Goal: Find specific page/section

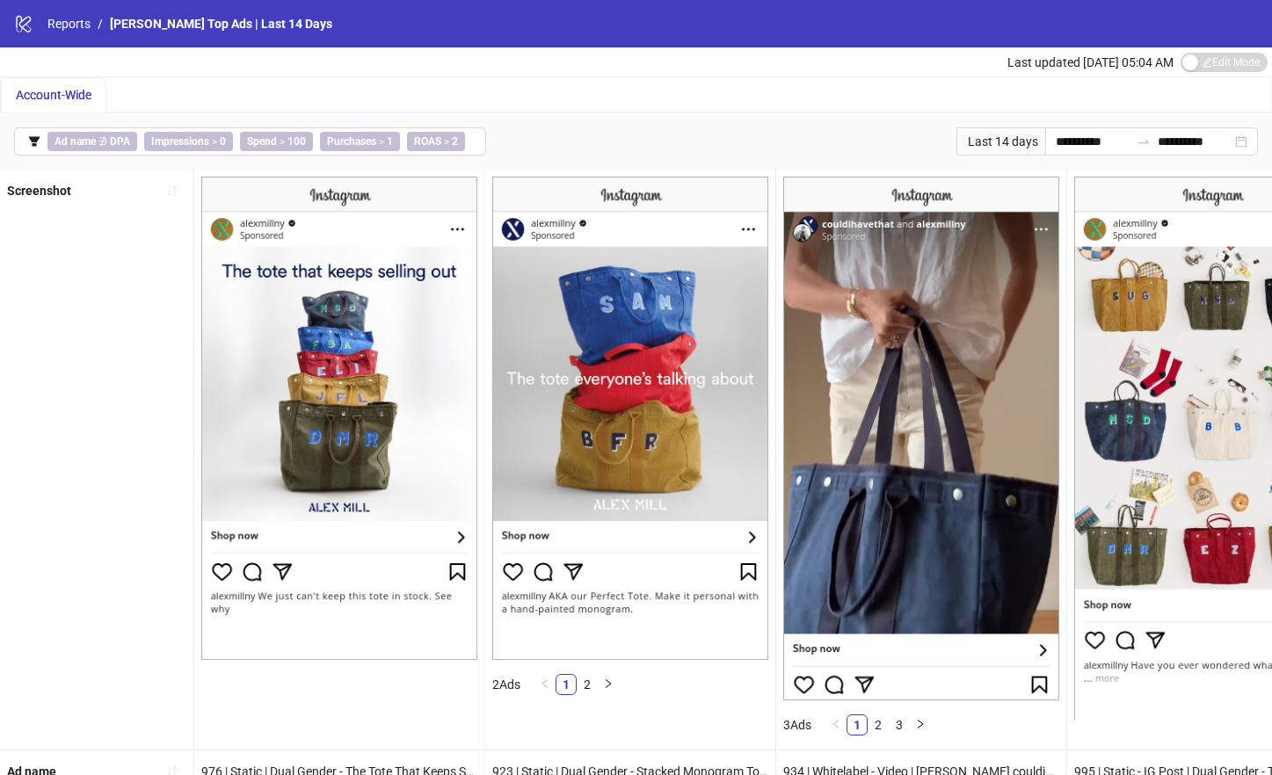
click at [65, 89] on span "Account-Wide" at bounding box center [54, 95] width 76 height 14
click at [72, 98] on span "Account-Wide" at bounding box center [54, 95] width 76 height 14
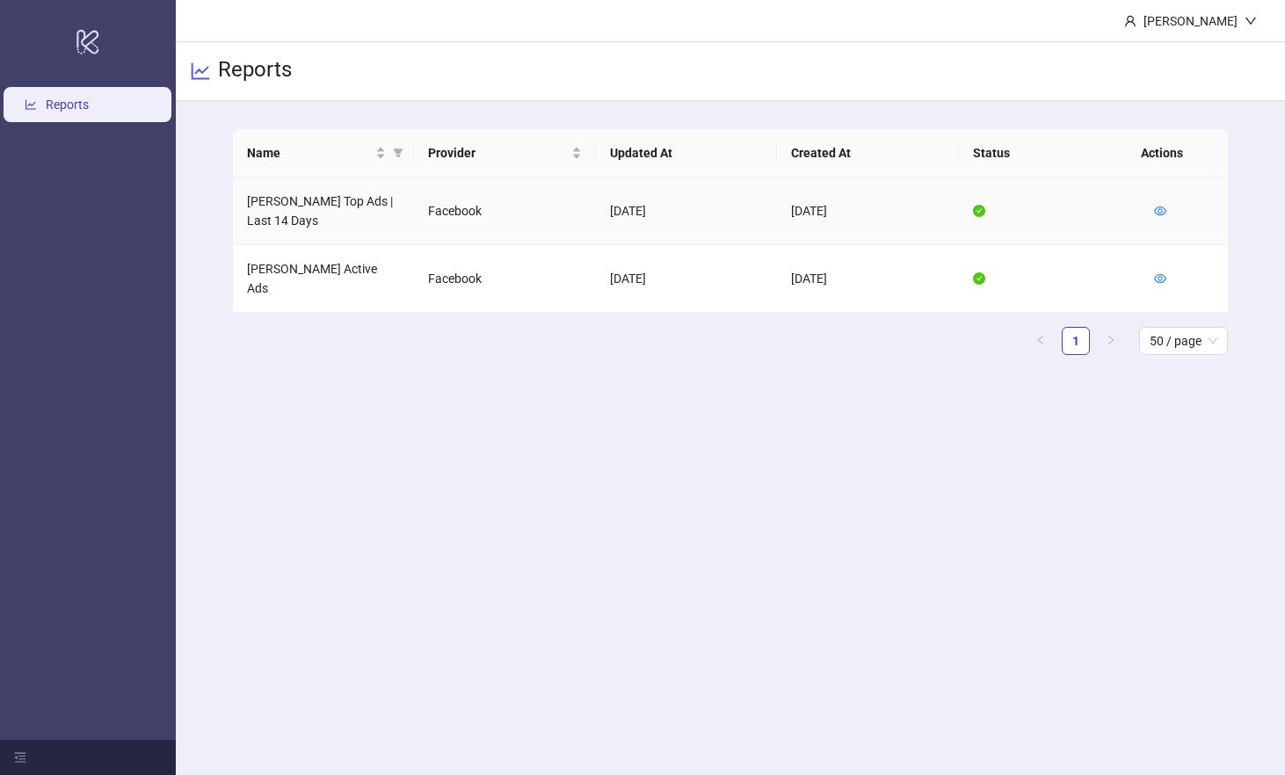
click at [345, 201] on td "[PERSON_NAME] Top Ads | Last 14 Days" at bounding box center [324, 212] width 182 height 68
click at [406, 207] on td "[PERSON_NAME] Top Ads | Last 14 Days" at bounding box center [324, 212] width 182 height 68
click at [1168, 207] on td at bounding box center [1184, 212] width 88 height 68
click at [1163, 212] on icon "eye" at bounding box center [1160, 211] width 12 height 12
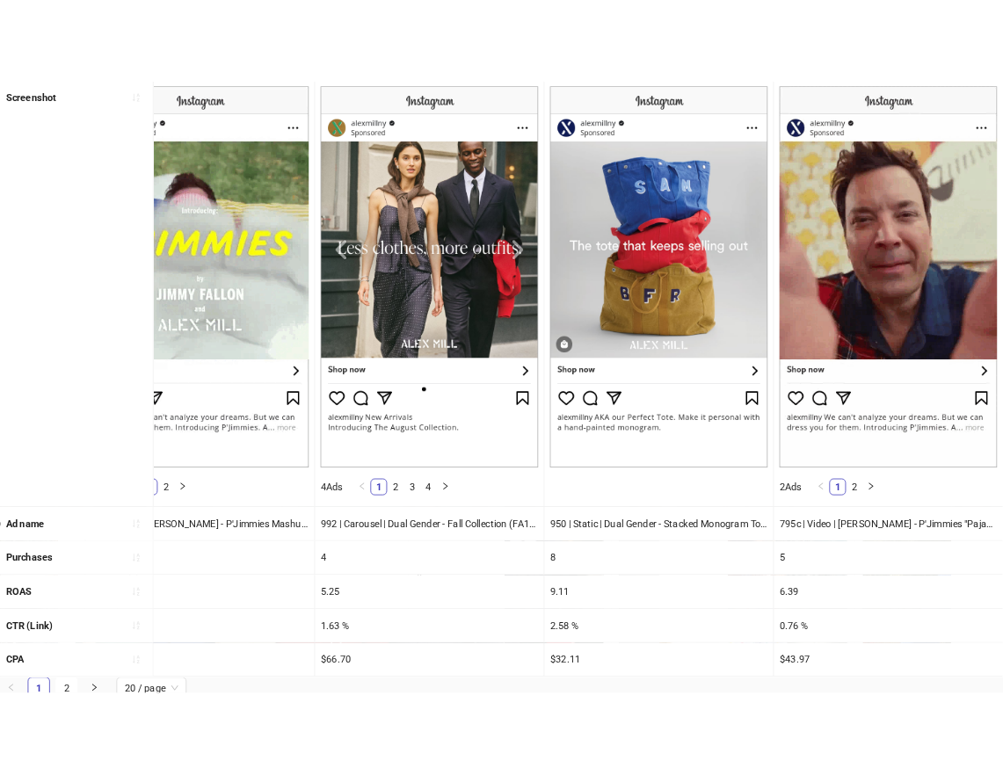
scroll to position [191, 0]
